Goal: Communication & Community: Ask a question

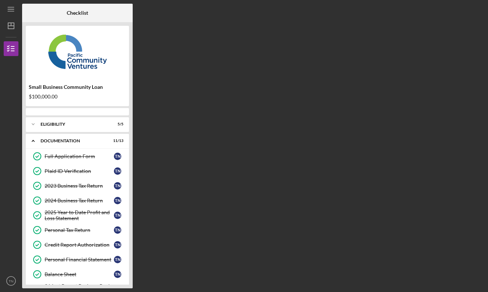
scroll to position [97, 0]
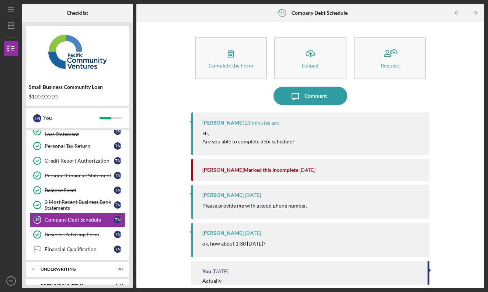
click at [285, 145] on p "Are you able to complete debt schedule?" at bounding box center [249, 142] width 92 height 8
click at [288, 135] on p "Hi," at bounding box center [249, 133] width 92 height 8
click at [301, 100] on icon "Icon/Message" at bounding box center [295, 96] width 18 height 18
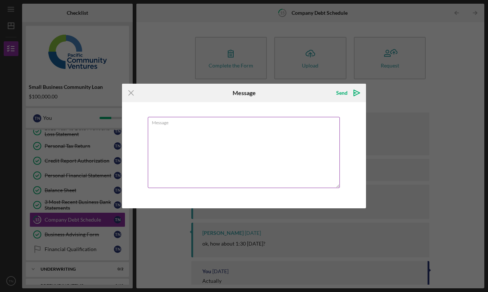
click at [217, 133] on textarea "Message" at bounding box center [244, 152] width 192 height 71
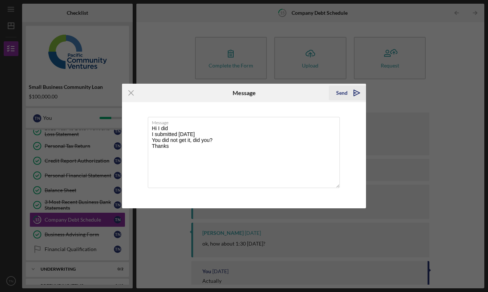
type textarea "Hi I did I submitted [DATE] You did not get it, did you? Thanks"
click at [343, 95] on div "Send" at bounding box center [341, 93] width 11 height 15
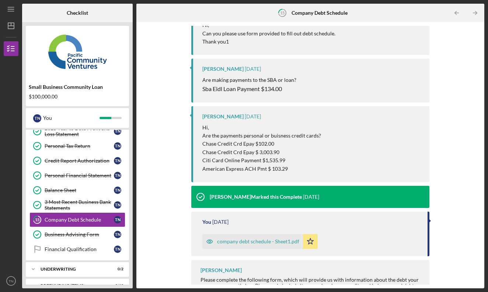
scroll to position [612, 0]
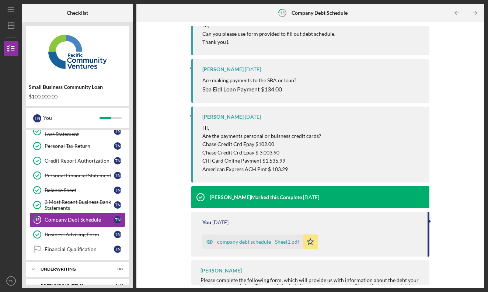
click at [282, 239] on div "company debt schedule - Sheet1.pdf" at bounding box center [258, 242] width 82 height 6
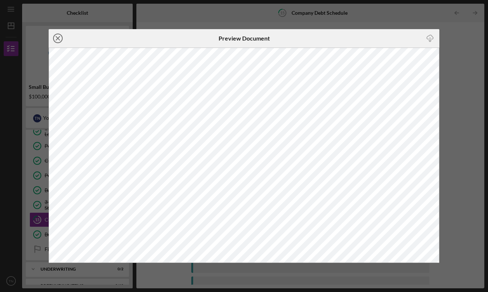
click at [60, 38] on icon "Icon/Close" at bounding box center [58, 38] width 18 height 18
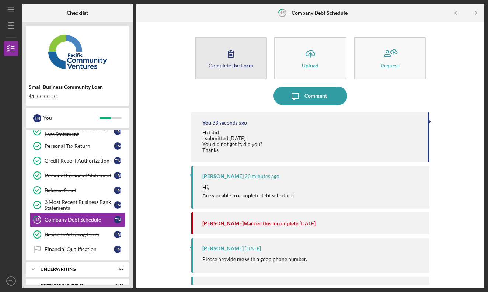
click at [247, 67] on div "Complete the Form" at bounding box center [231, 66] width 45 height 6
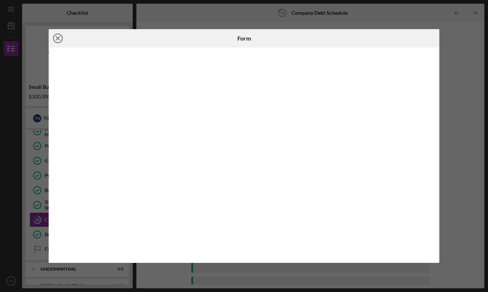
click at [59, 38] on icon "Icon/Close" at bounding box center [58, 38] width 18 height 18
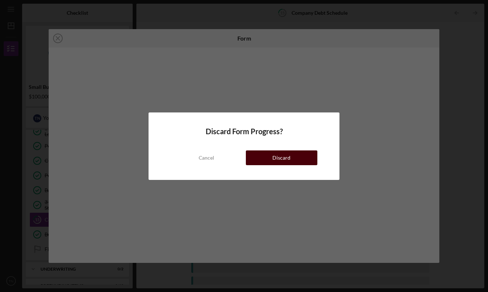
click at [288, 157] on div "Discard" at bounding box center [282, 158] width 18 height 15
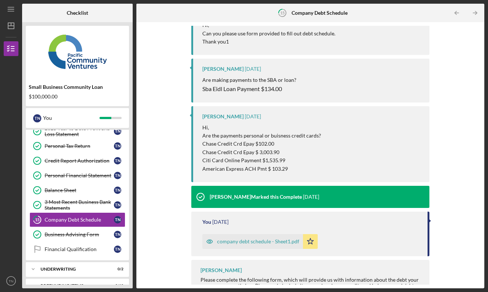
scroll to position [612, 0]
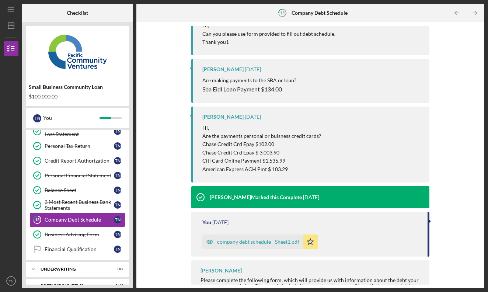
click at [360, 277] on div "Please complete the following form, which will provide us with information abou…" at bounding box center [312, 286] width 222 height 18
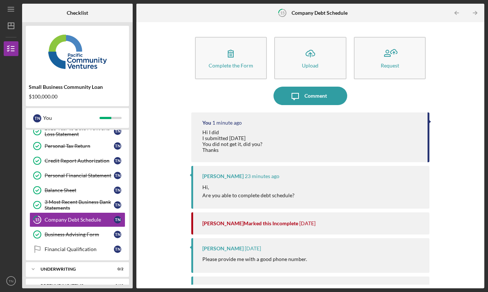
scroll to position [0, 0]
click at [324, 187] on div "Hi, Are you able to complete debt schedule?" at bounding box center [313, 191] width 220 height 17
click at [311, 98] on div "Comment" at bounding box center [316, 96] width 23 height 18
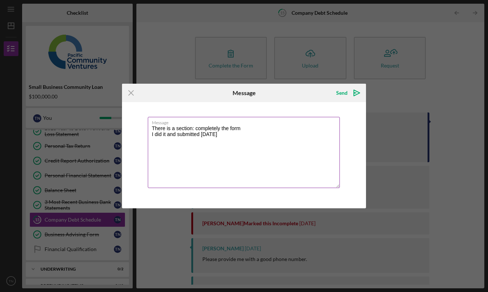
click at [277, 146] on textarea "There is a section: completely the form I did it and submitted [DATE]" at bounding box center [244, 152] width 192 height 71
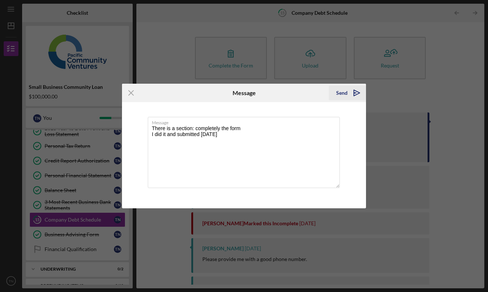
type textarea "There is a section: completely the form I did it and submitted [DATE]"
click at [343, 94] on div "Send" at bounding box center [341, 93] width 11 height 15
